Goal: Task Accomplishment & Management: Manage account settings

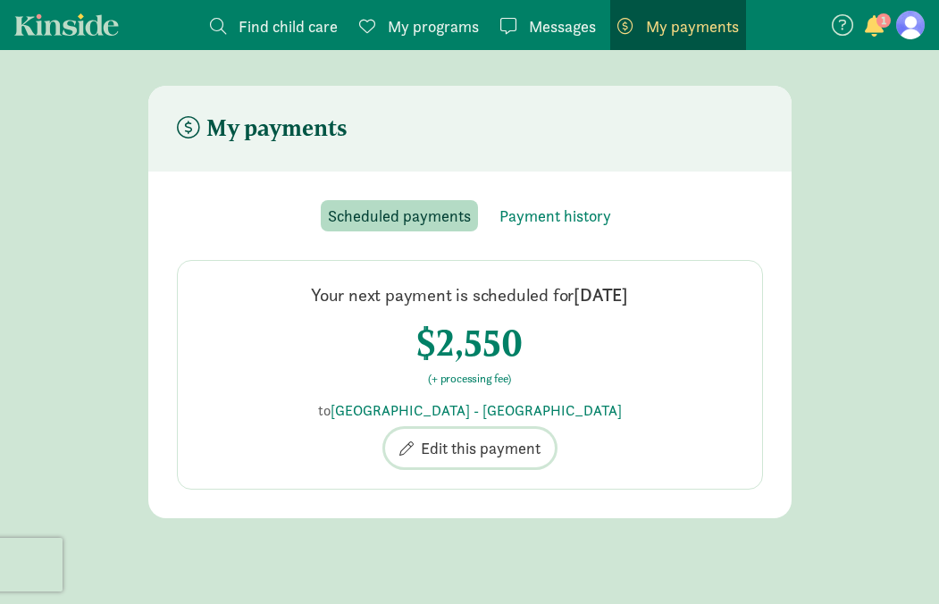
click at [479, 448] on span "Edit this payment" at bounding box center [481, 448] width 120 height 24
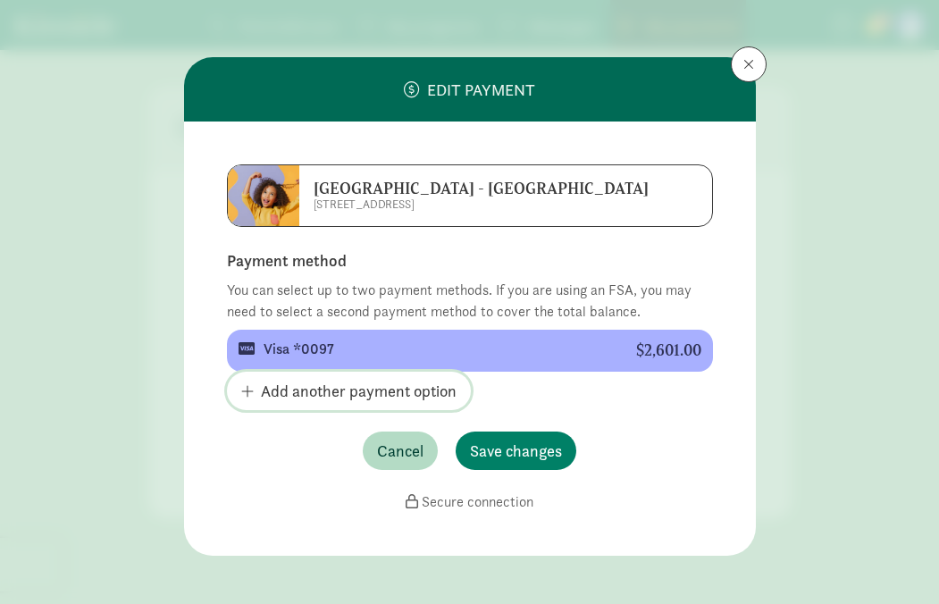
click at [323, 381] on span "Add another payment option" at bounding box center [359, 391] width 196 height 24
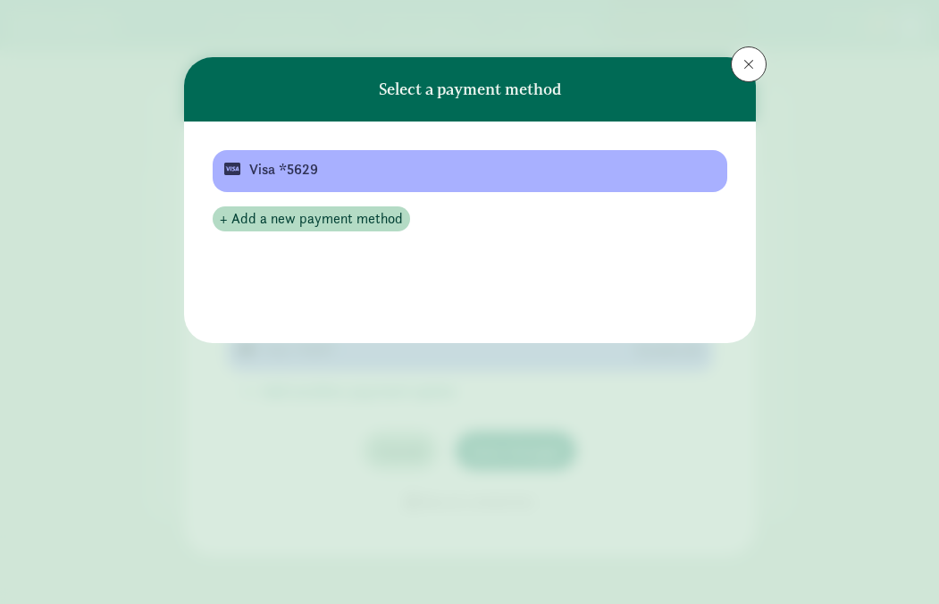
click at [343, 230] on div "+ Add a new payment method" at bounding box center [470, 211] width 515 height 39
click at [347, 218] on span "+ Add a new payment method" at bounding box center [311, 218] width 183 height 21
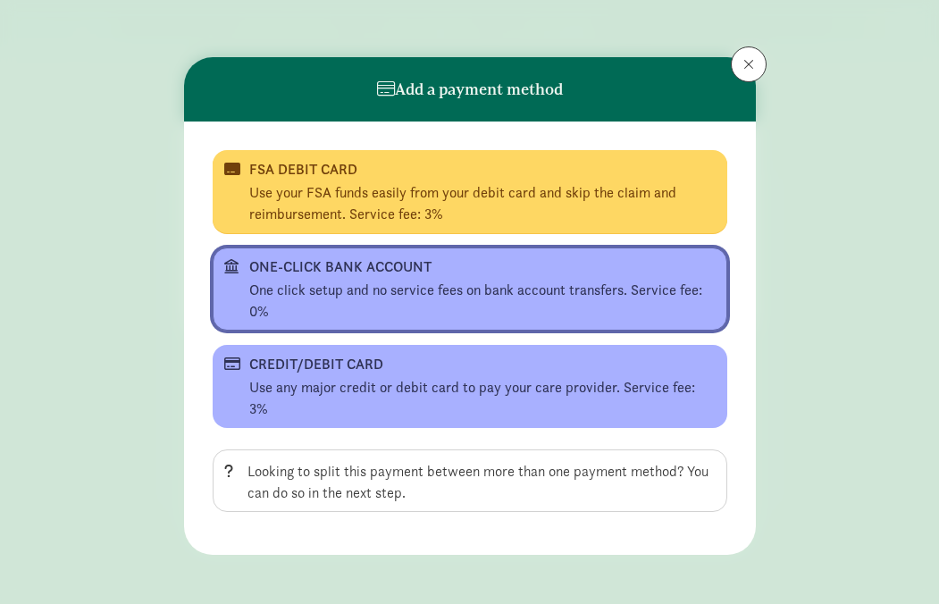
click at [343, 305] on div "One click setup and no service fees on bank account transfers. Service fee: 0%" at bounding box center [482, 301] width 466 height 43
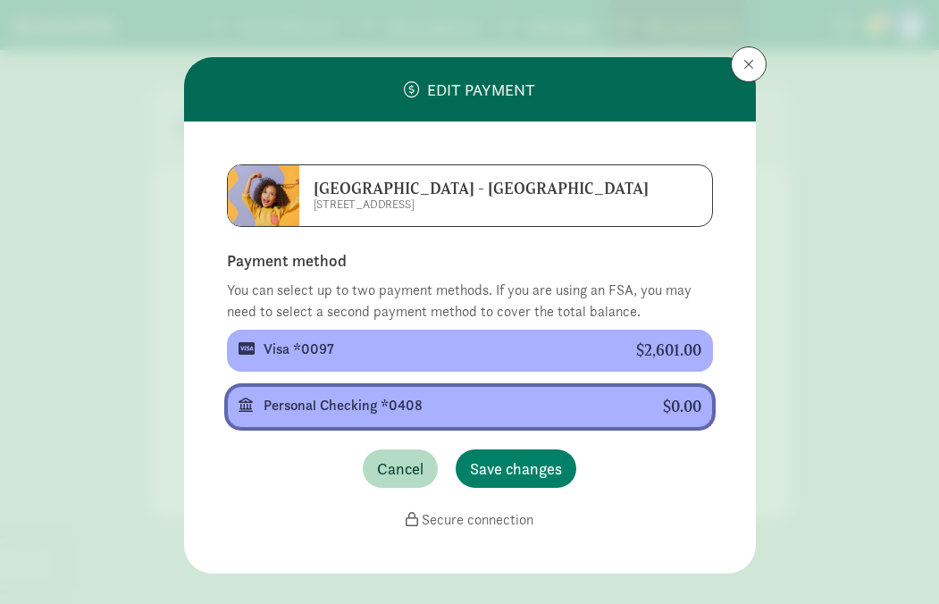
click at [544, 412] on div "Personal Checking *0408" at bounding box center [449, 405] width 371 height 21
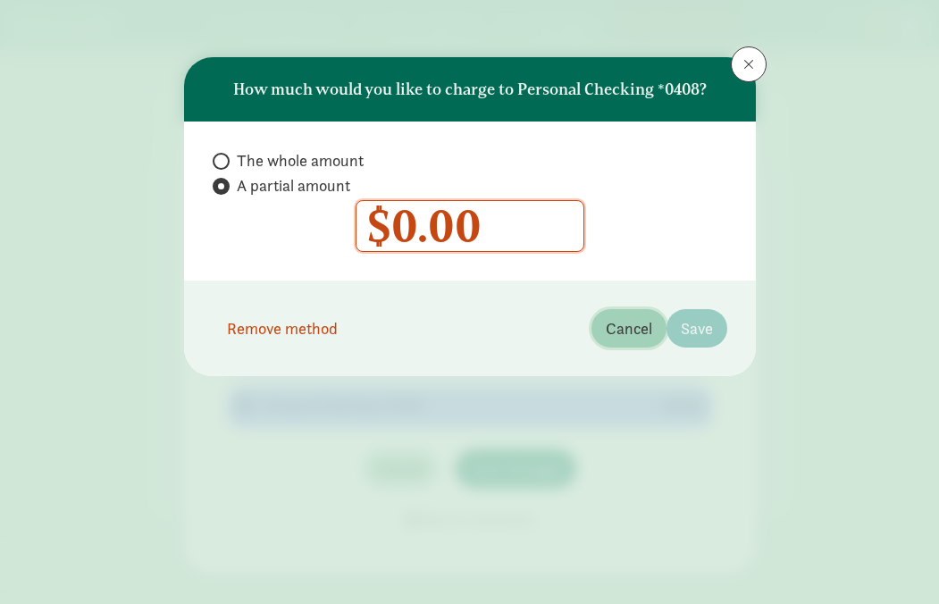
click at [654, 324] on button "Cancel" at bounding box center [628, 328] width 75 height 38
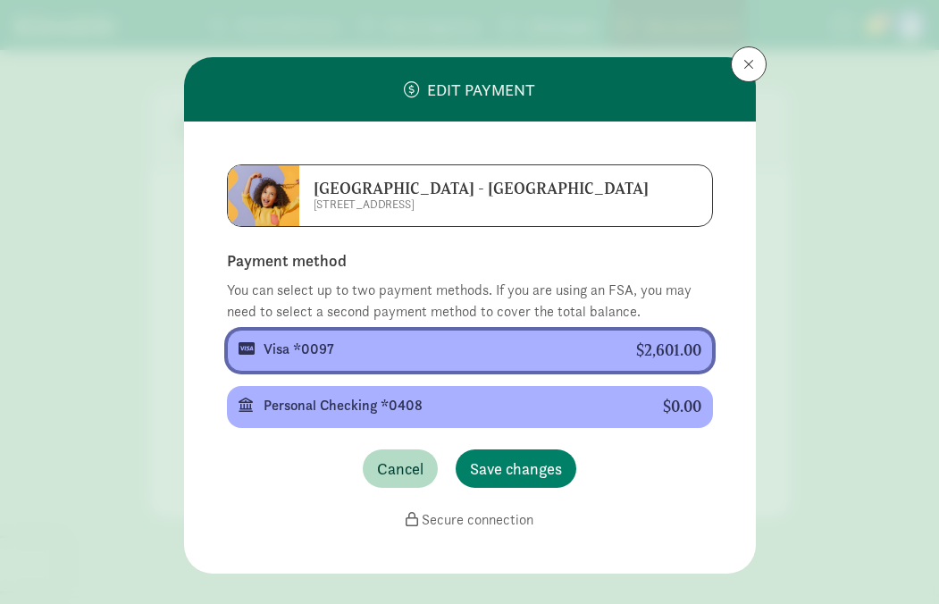
click at [559, 346] on div "Visa *0097" at bounding box center [436, 349] width 344 height 21
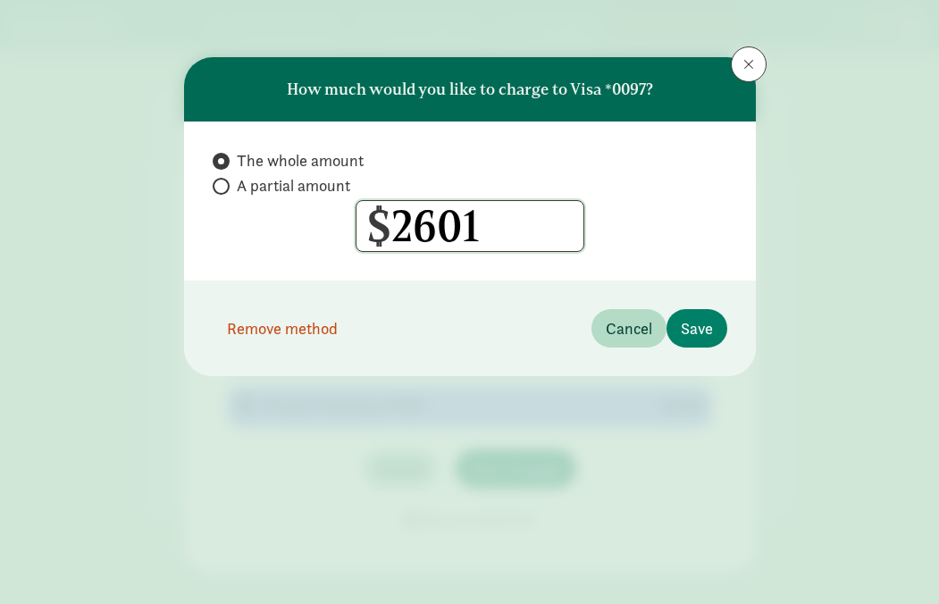
click at [465, 227] on input "2601" at bounding box center [469, 226] width 227 height 50
radio input "false"
radio input "true"
click at [698, 333] on span "Save" at bounding box center [697, 328] width 32 height 24
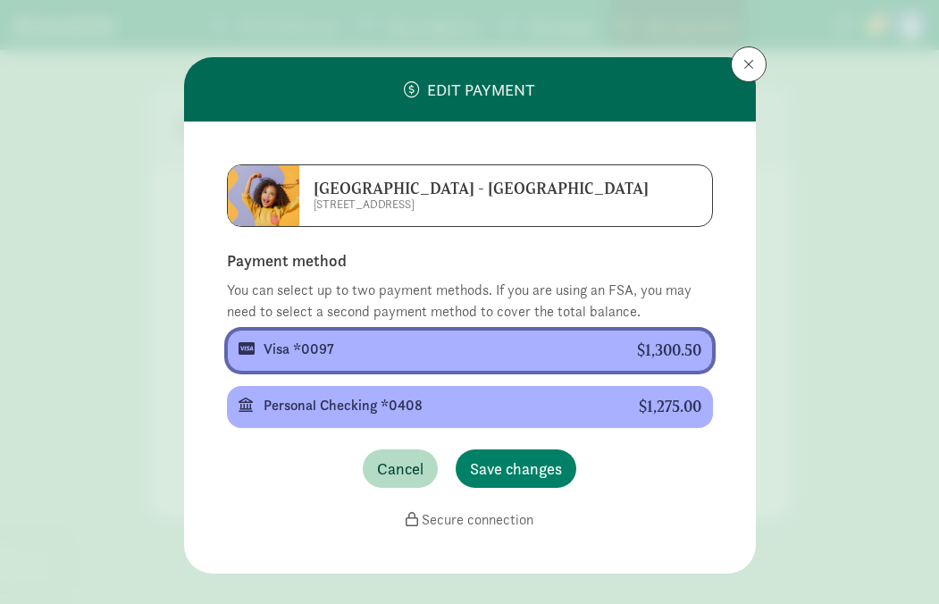
click at [669, 353] on div "$1,300.50" at bounding box center [669, 350] width 64 height 19
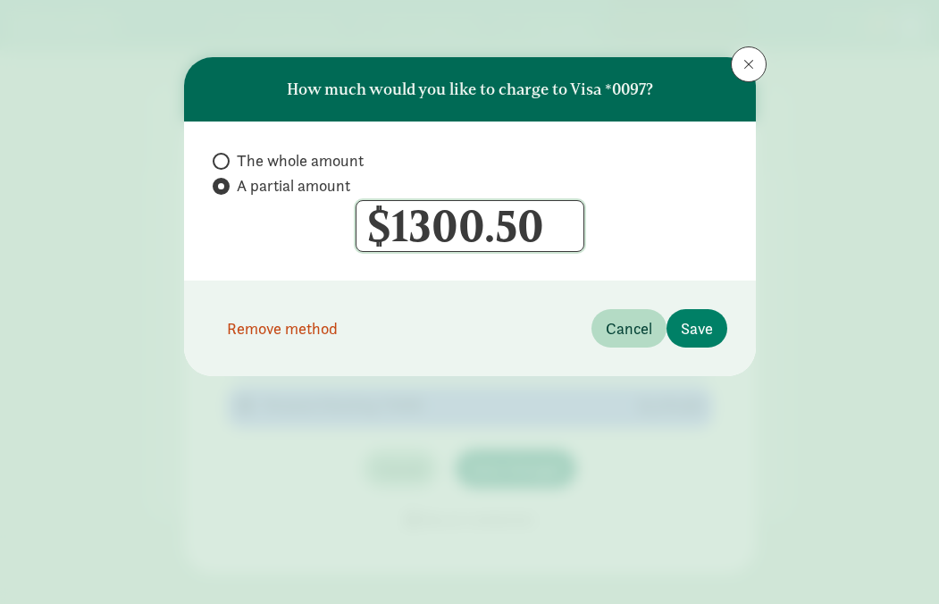
click at [470, 228] on input "1300.5" at bounding box center [469, 226] width 227 height 50
click at [426, 223] on input "number" at bounding box center [469, 226] width 227 height 50
type input "0"
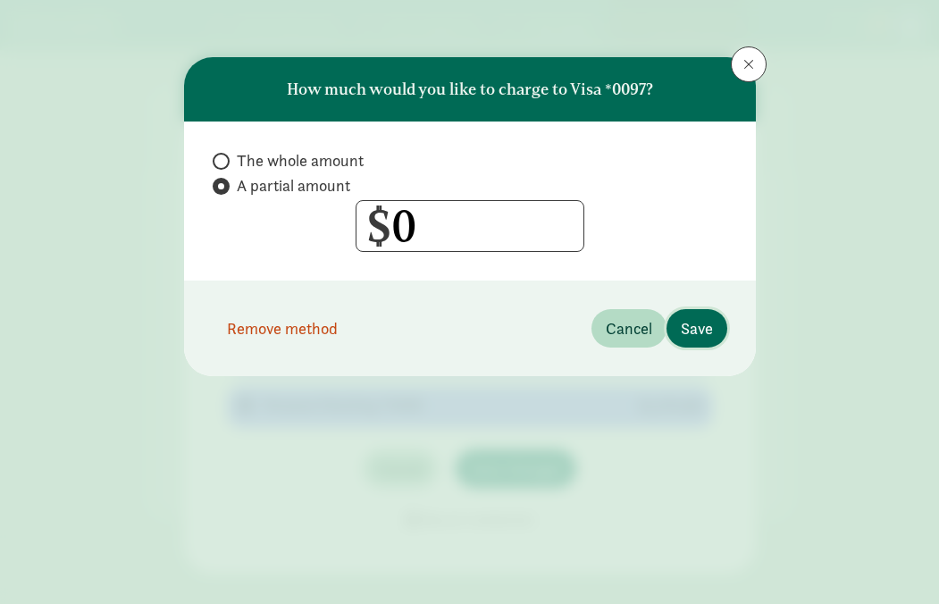
click at [697, 330] on span "Save" at bounding box center [697, 328] width 32 height 24
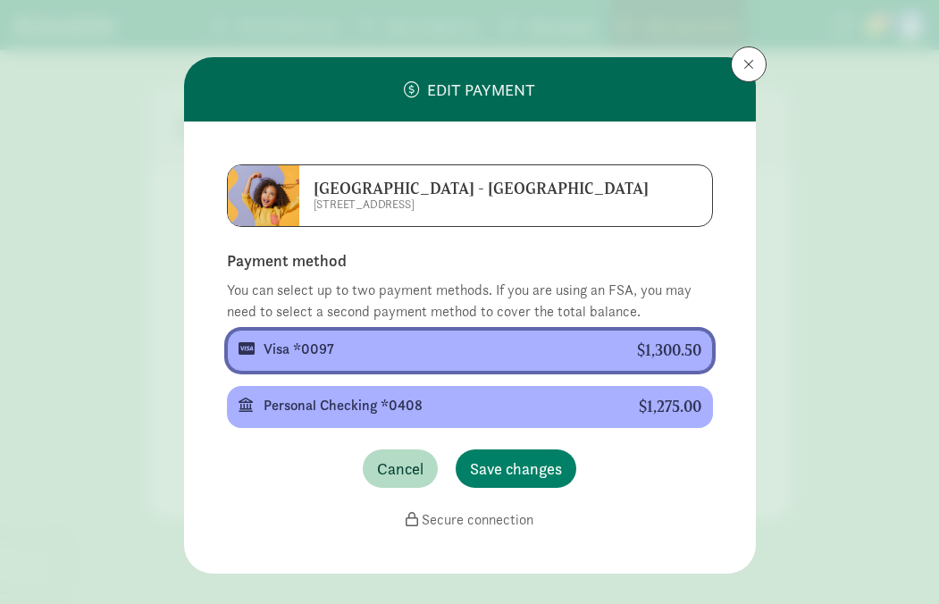
click at [604, 347] on div "Visa *0097" at bounding box center [436, 349] width 345 height 21
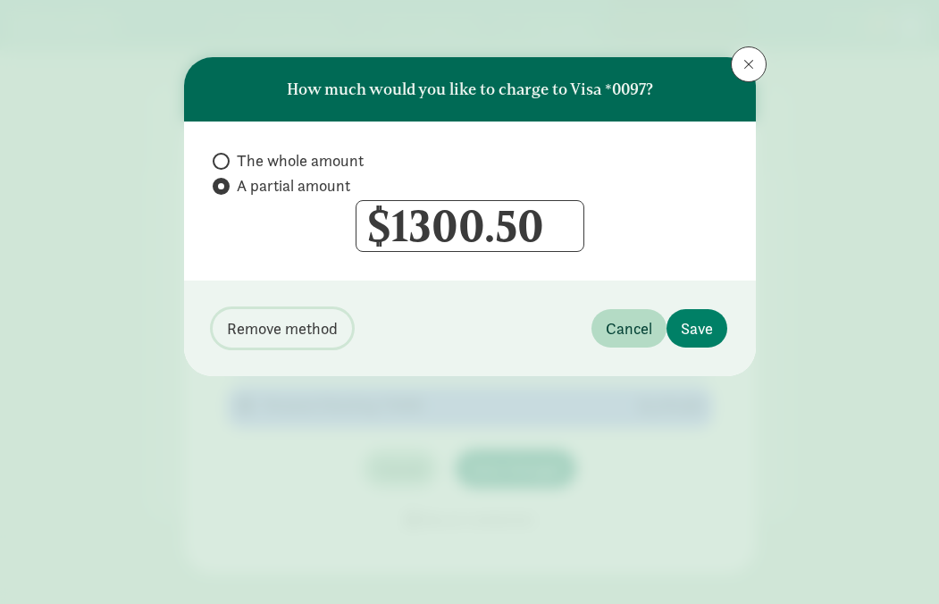
click at [256, 330] on span "Remove method" at bounding box center [282, 328] width 111 height 24
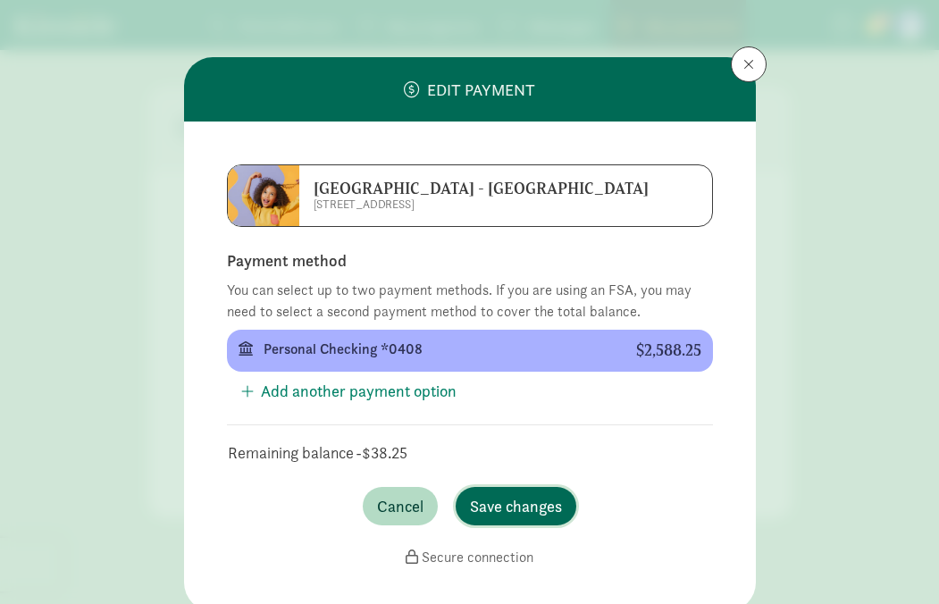
click at [534, 501] on span "Save changes" at bounding box center [516, 506] width 92 height 24
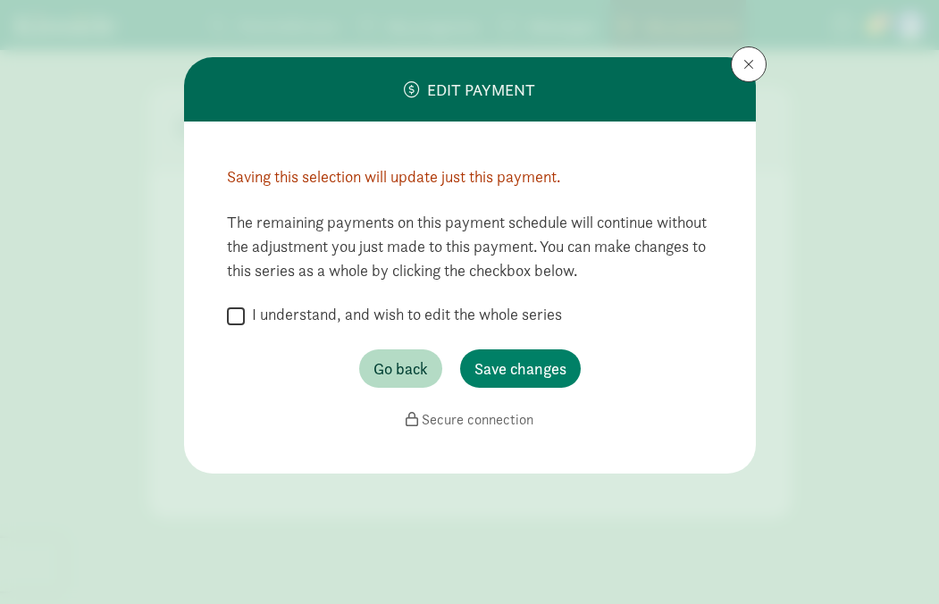
click at [244, 307] on input "I understand, and wish to edit the whole series" at bounding box center [236, 316] width 18 height 24
checkbox input "true"
click at [544, 371] on span "Save changes" at bounding box center [520, 368] width 92 height 24
